Goal: Entertainment & Leisure: Consume media (video, audio)

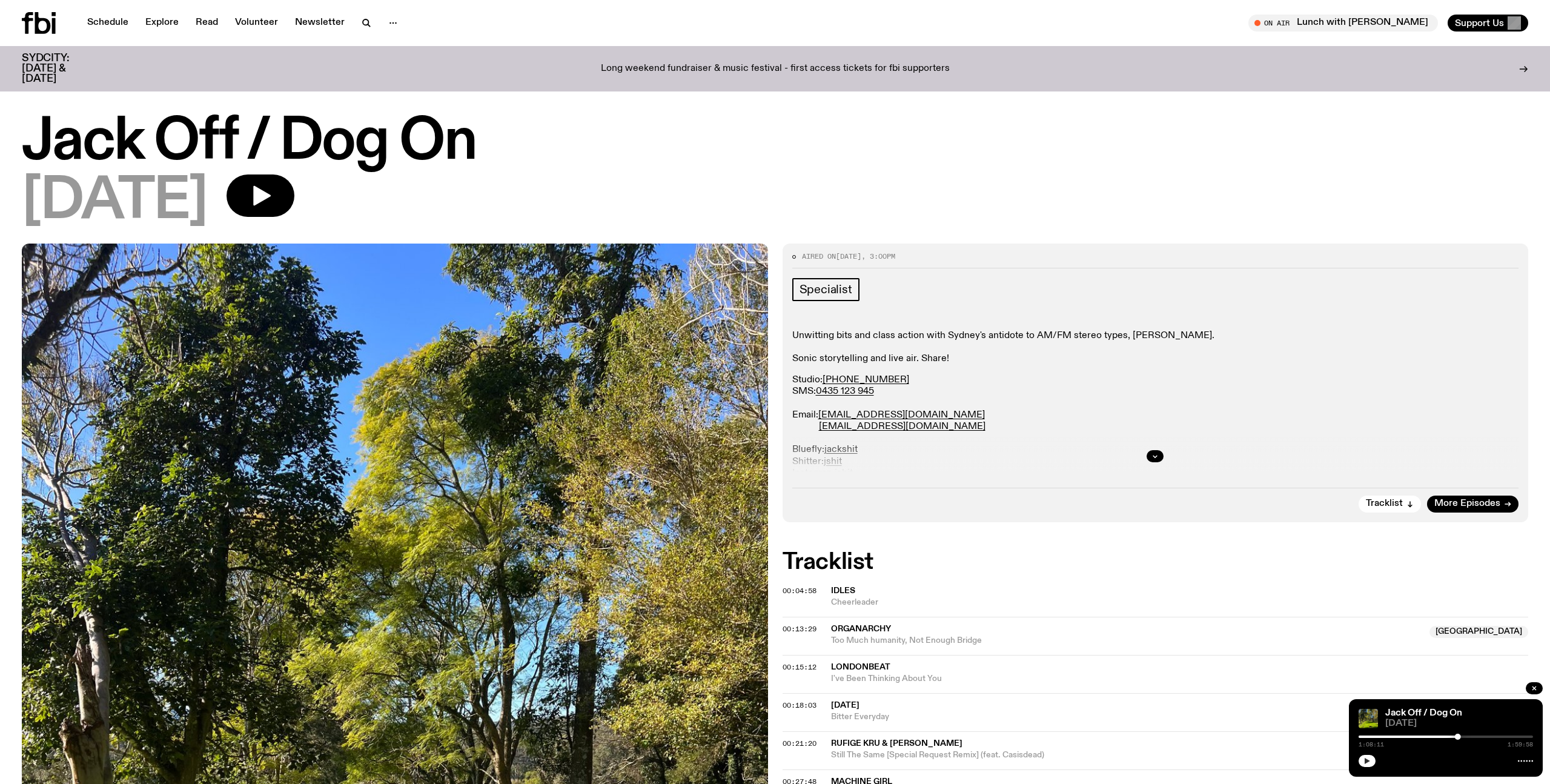
click at [1366, 762] on icon "button" at bounding box center [1367, 761] width 6 height 6
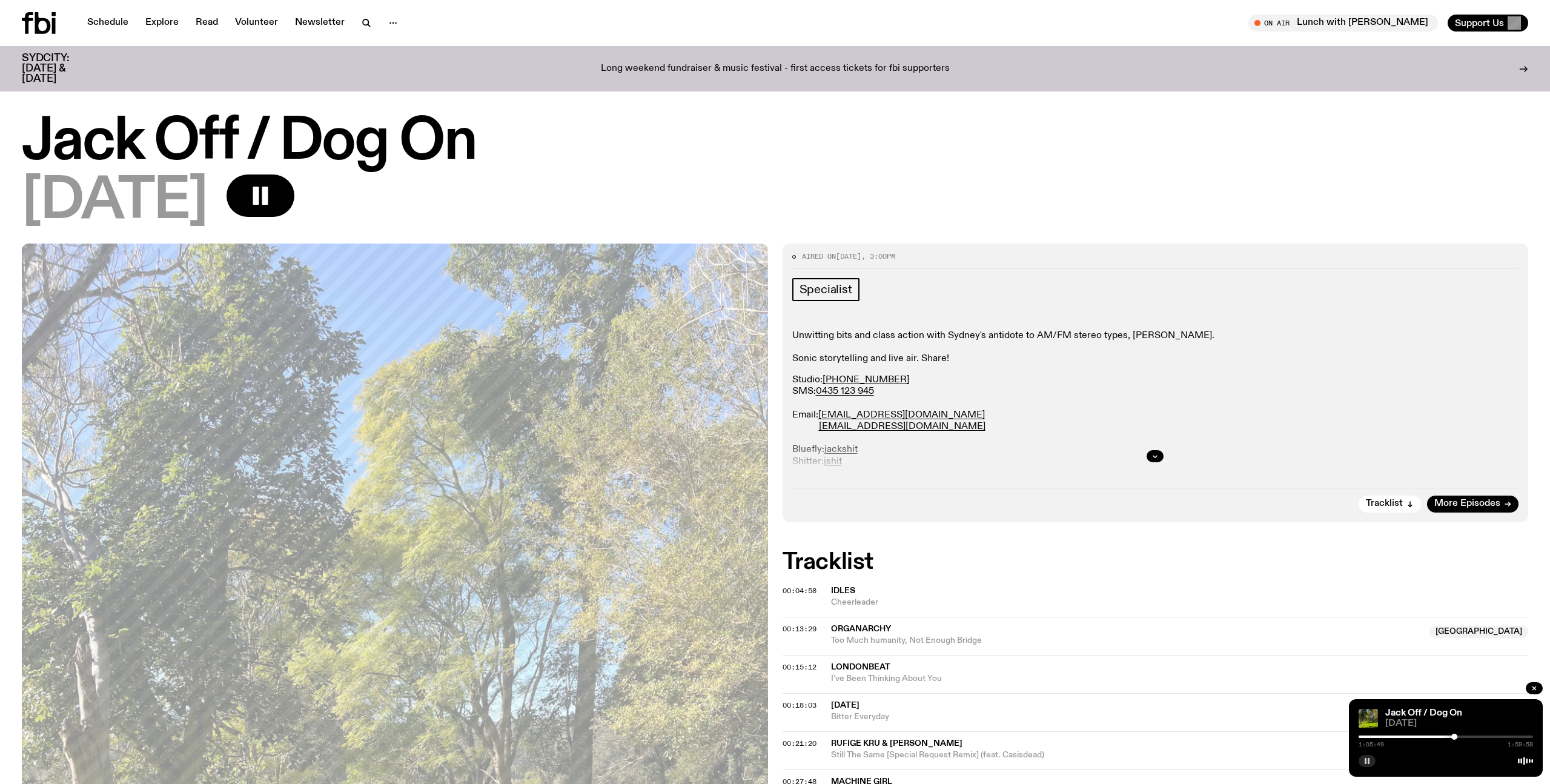
click at [1455, 736] on div at bounding box center [1455, 736] width 6 height 6
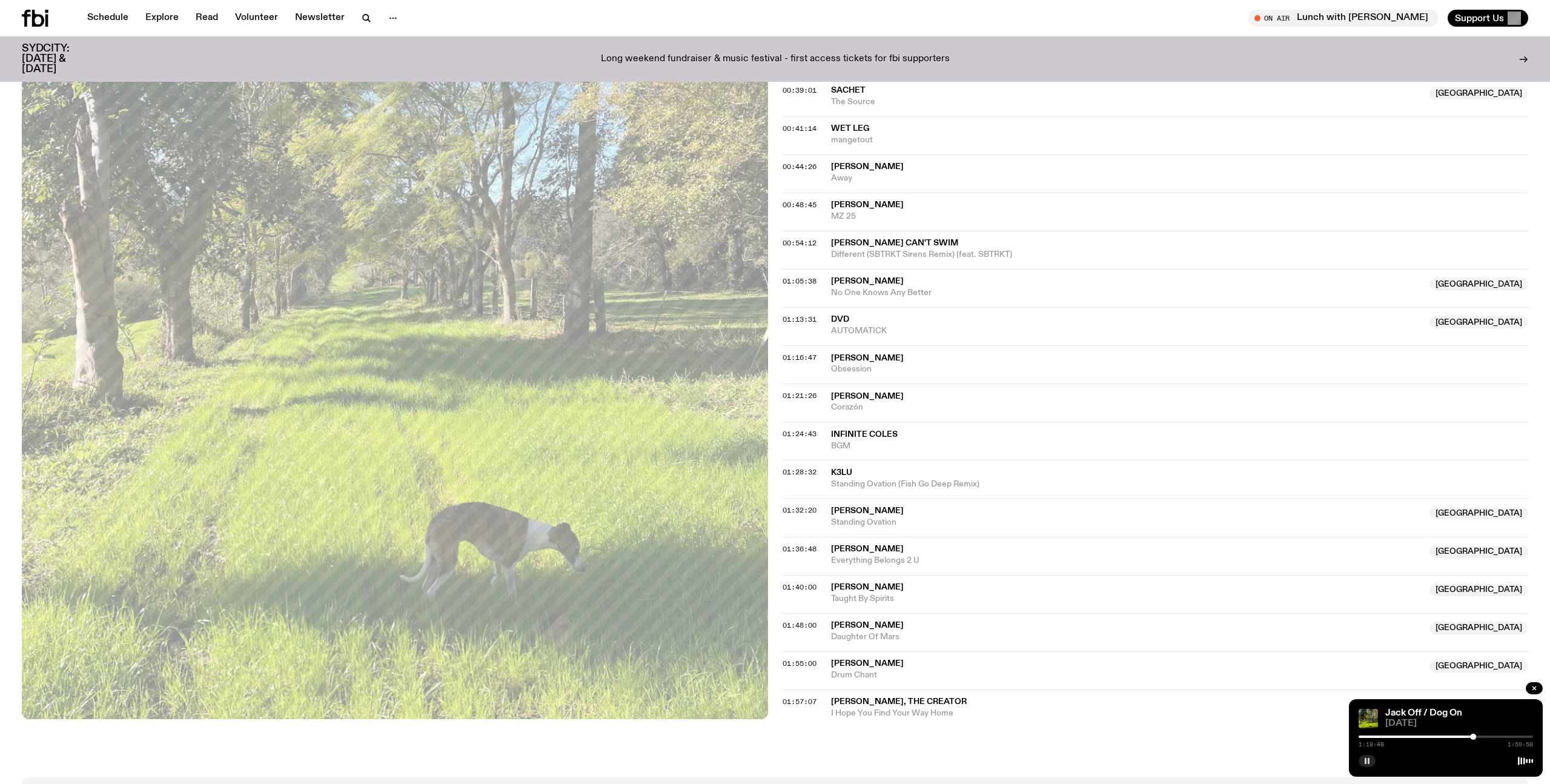
scroll to position [797, 0]
click at [1477, 737] on div at bounding box center [1446, 736] width 174 height 2
click at [1481, 736] on div at bounding box center [1446, 736] width 174 height 2
click at [1481, 736] on div at bounding box center [1481, 736] width 6 height 6
click at [1483, 736] on div at bounding box center [1481, 736] width 6 height 6
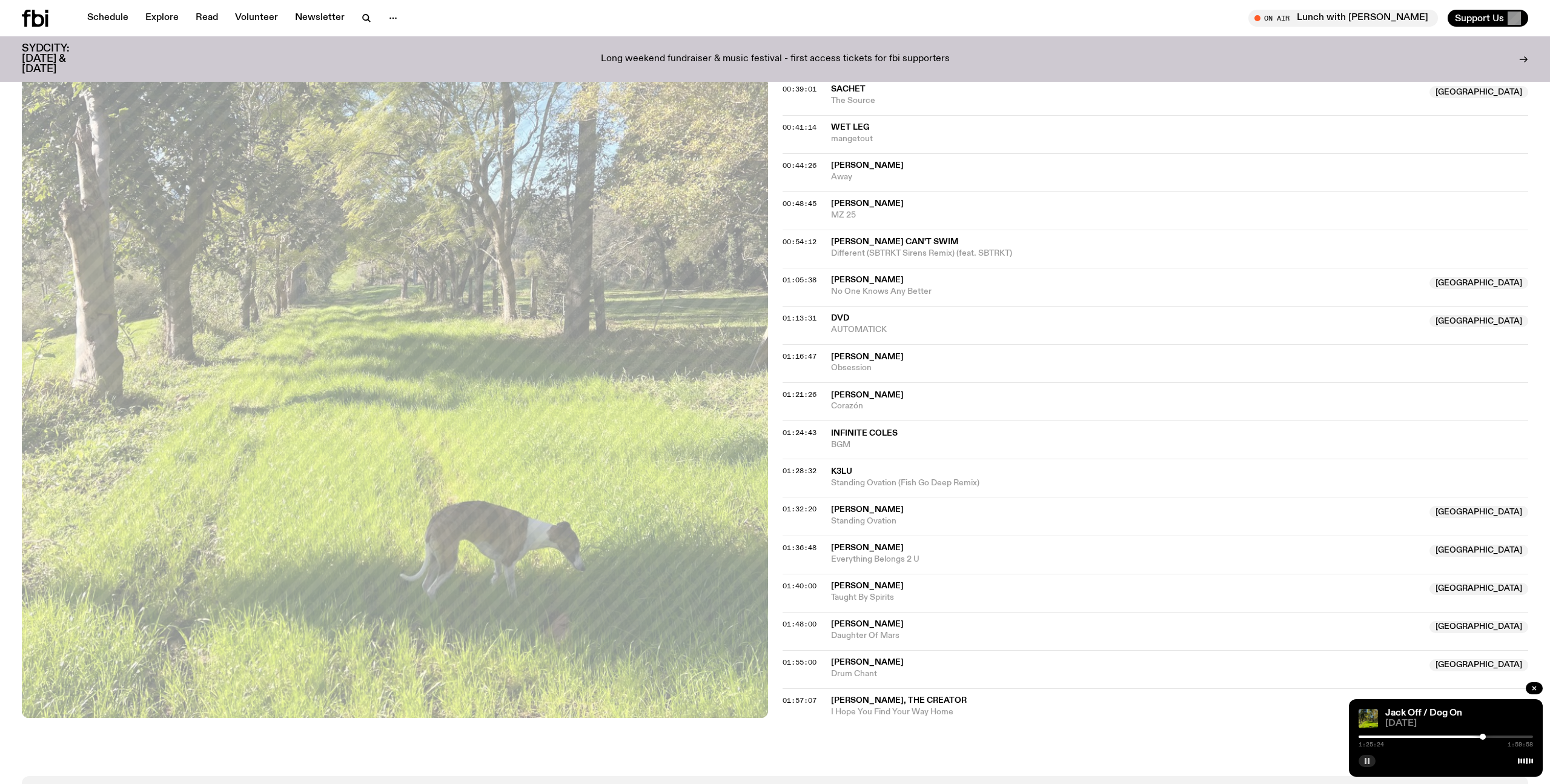
click at [1485, 736] on div at bounding box center [1483, 736] width 6 height 6
click at [1487, 736] on div at bounding box center [1488, 736] width 6 height 6
click at [1489, 736] on div at bounding box center [1488, 736] width 6 height 6
click at [1491, 735] on div at bounding box center [1489, 736] width 6 height 6
click at [1493, 734] on div "1:30:49 1:59:58" at bounding box center [1446, 740] width 174 height 15
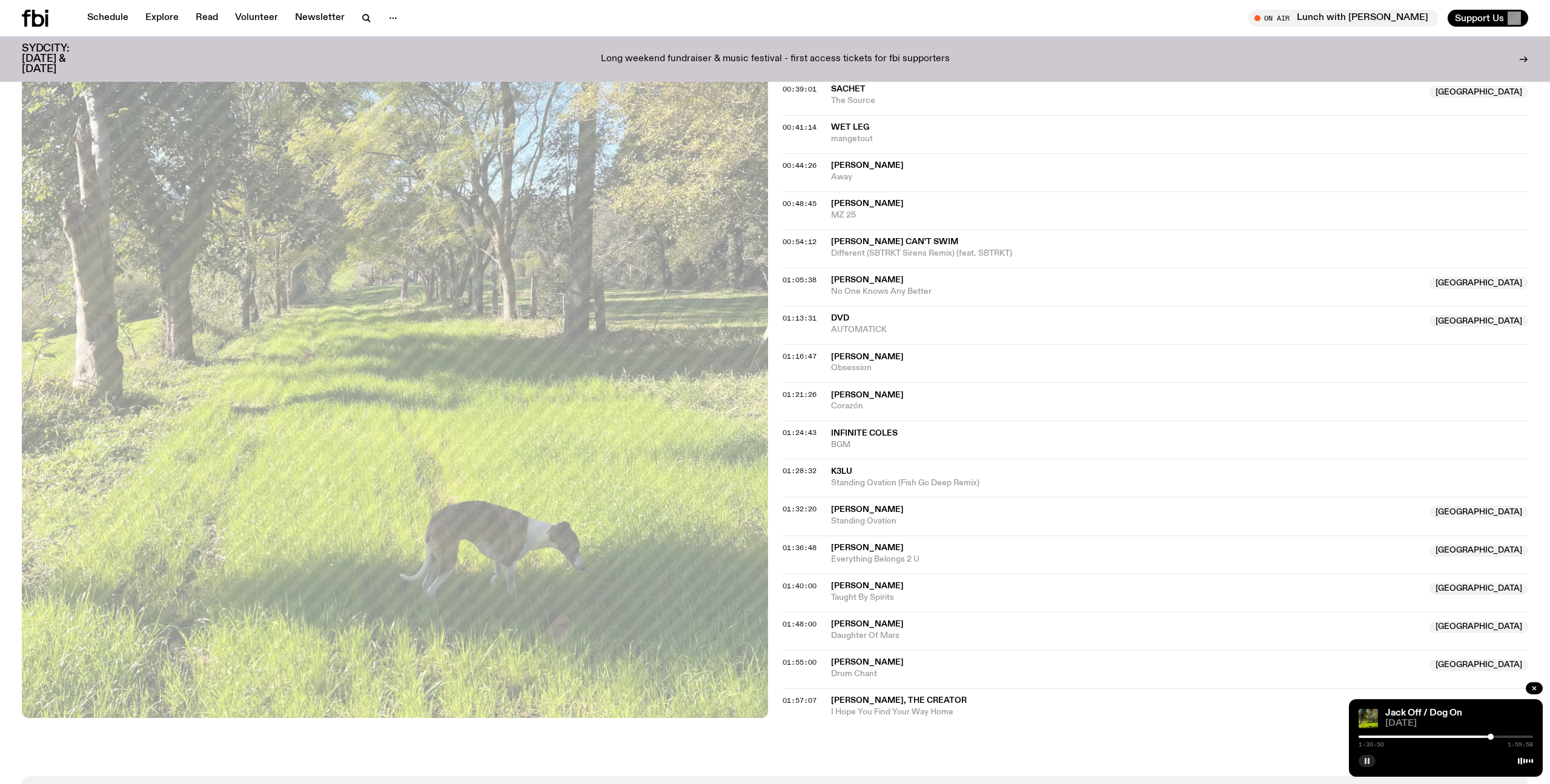
click at [1494, 736] on div at bounding box center [1446, 736] width 174 height 2
click at [959, 19] on div "On Air Lunch with [PERSON_NAME] Tune in live Support Us" at bounding box center [1154, 18] width 749 height 17
